Goal: Transaction & Acquisition: Book appointment/travel/reservation

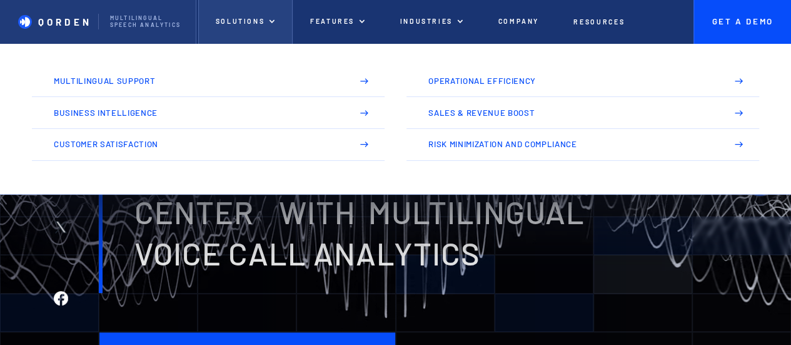
click at [239, 21] on p "Solutions" at bounding box center [239, 22] width 49 height 8
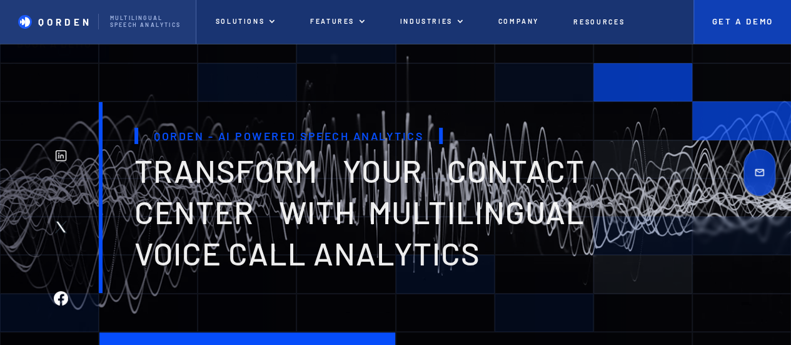
click at [774, 28] on link "Get A Demo" at bounding box center [743, 22] width 98 height 44
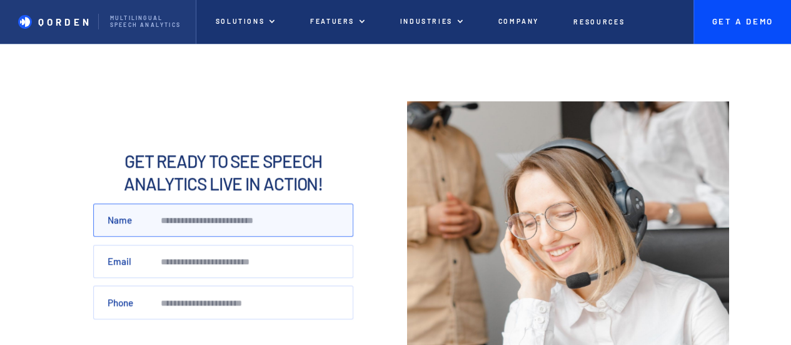
click at [224, 221] on input "Name" at bounding box center [223, 219] width 260 height 33
